Goal: Information Seeking & Learning: Learn about a topic

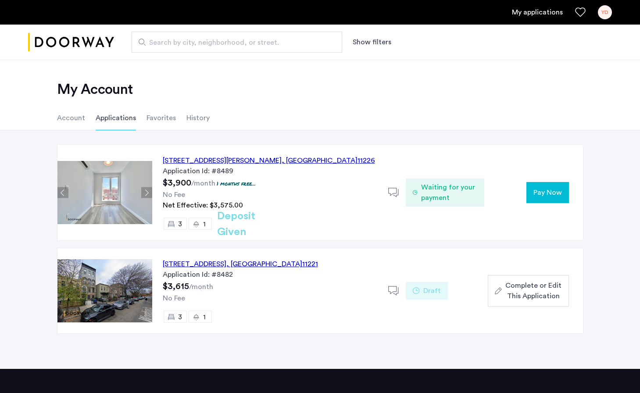
click at [242, 223] on h2 "Deposit Given" at bounding box center [252, 224] width 70 height 32
click at [150, 194] on button "Next apartment" at bounding box center [146, 192] width 11 height 11
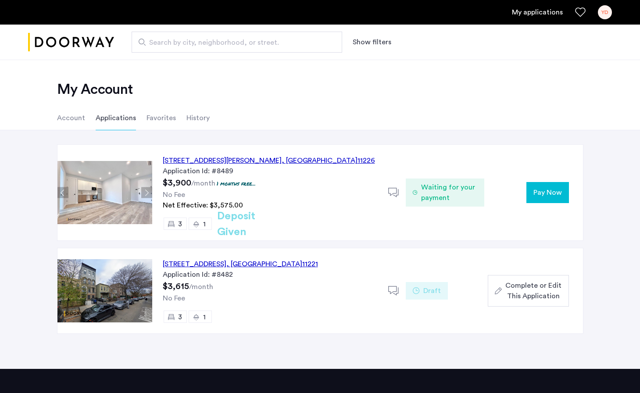
click at [150, 194] on button "Next apartment" at bounding box center [146, 192] width 11 height 11
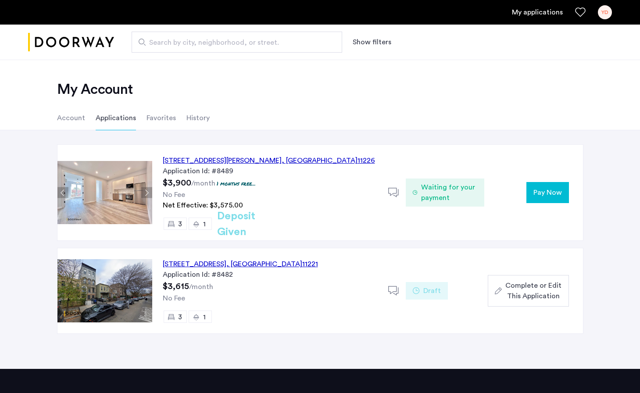
click at [149, 193] on button "Next apartment" at bounding box center [146, 192] width 11 height 11
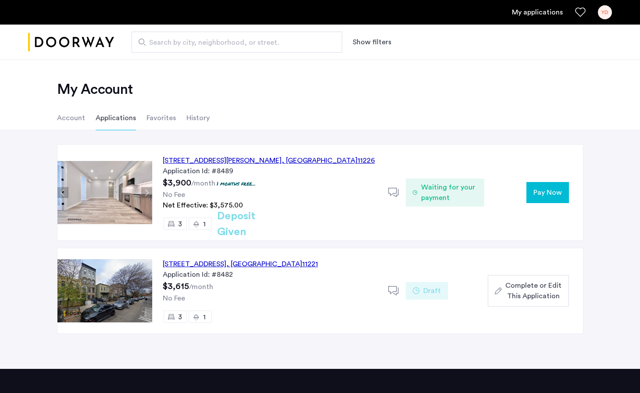
click at [66, 190] on button "Previous apartment" at bounding box center [62, 192] width 11 height 11
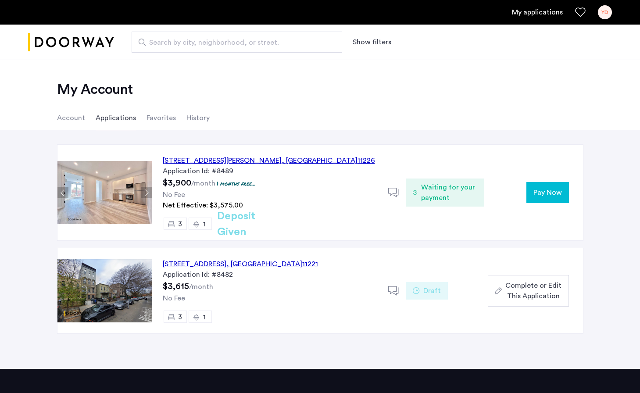
click at [66, 190] on button "Previous apartment" at bounding box center [62, 192] width 11 height 11
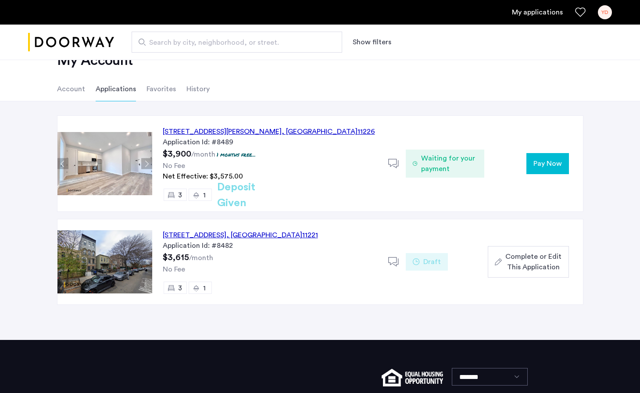
scroll to position [31, 0]
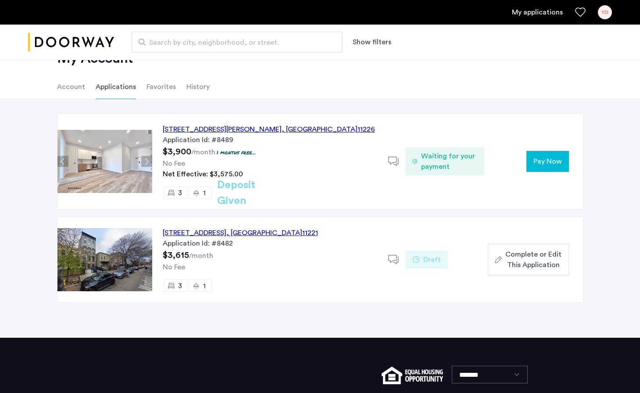
click at [146, 261] on img at bounding box center [104, 259] width 95 height 63
click at [391, 158] on icon at bounding box center [393, 161] width 11 height 11
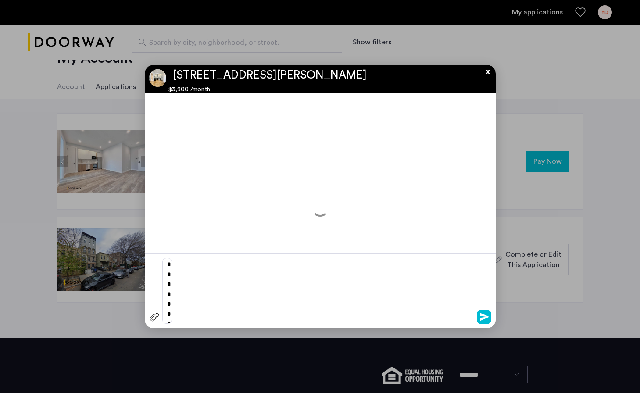
scroll to position [0, 0]
click at [487, 75] on button "x" at bounding box center [485, 70] width 13 height 10
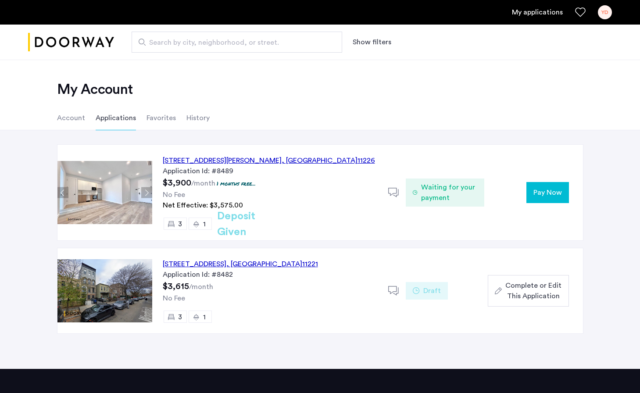
scroll to position [31, 0]
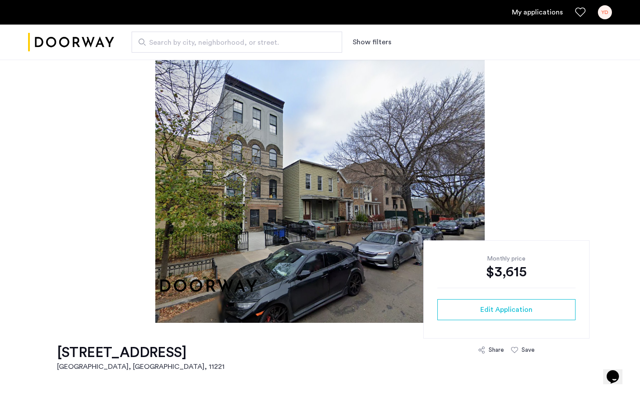
click at [418, 214] on img at bounding box center [319, 191] width 329 height 263
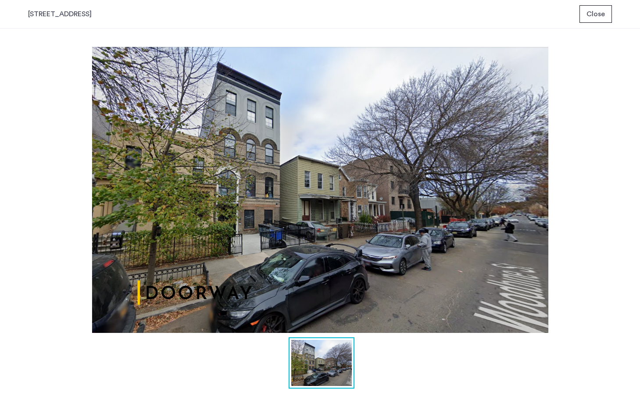
click at [405, 208] on img at bounding box center [320, 190] width 584 height 286
click at [588, 17] on span "Close" at bounding box center [595, 14] width 18 height 11
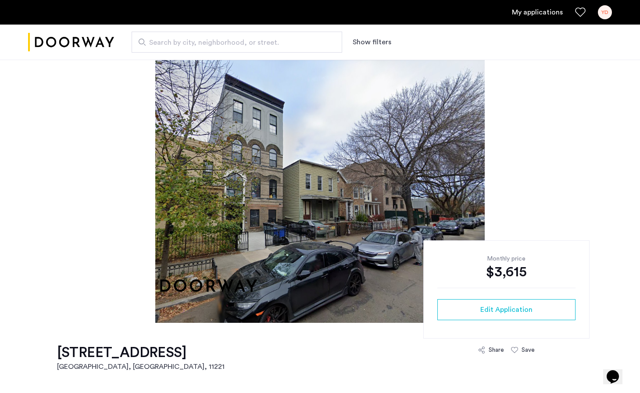
drag, startPoint x: 55, startPoint y: 353, endPoint x: 185, endPoint y: 357, distance: 130.7
copy h1 "[STREET_ADDRESS]"
